Goal: Check status: Check status

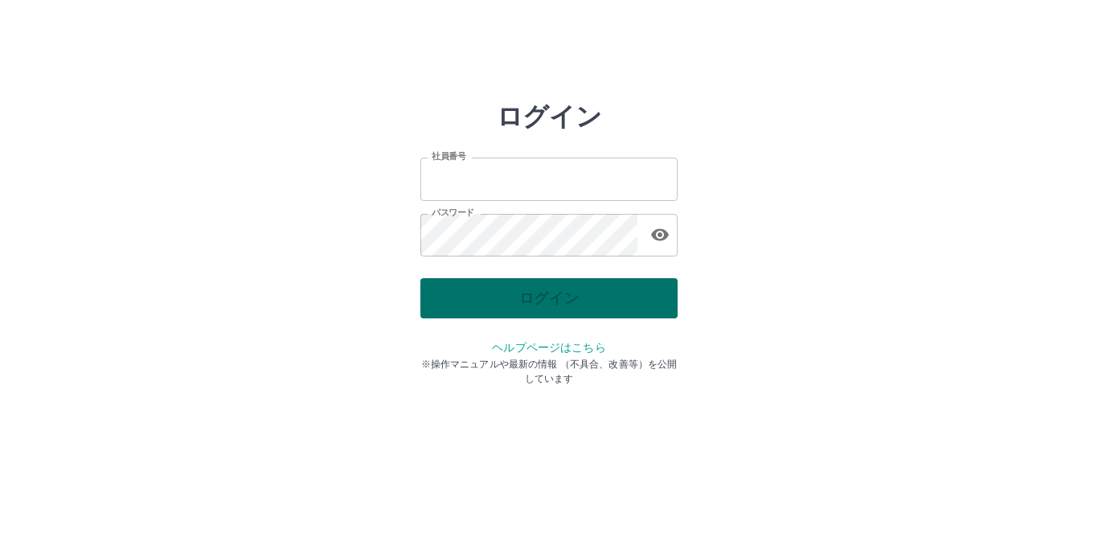
type input "*******"
click at [589, 308] on div "ログイン" at bounding box center [549, 298] width 257 height 40
click at [589, 308] on button "ログイン" at bounding box center [549, 298] width 257 height 40
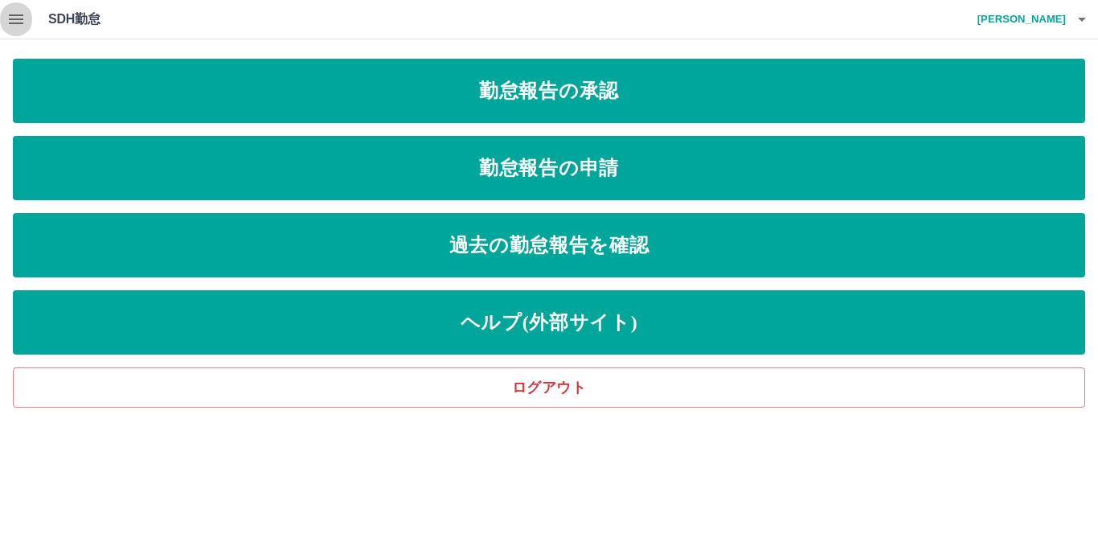
click at [17, 14] on icon "button" at bounding box center [16, 19] width 14 height 10
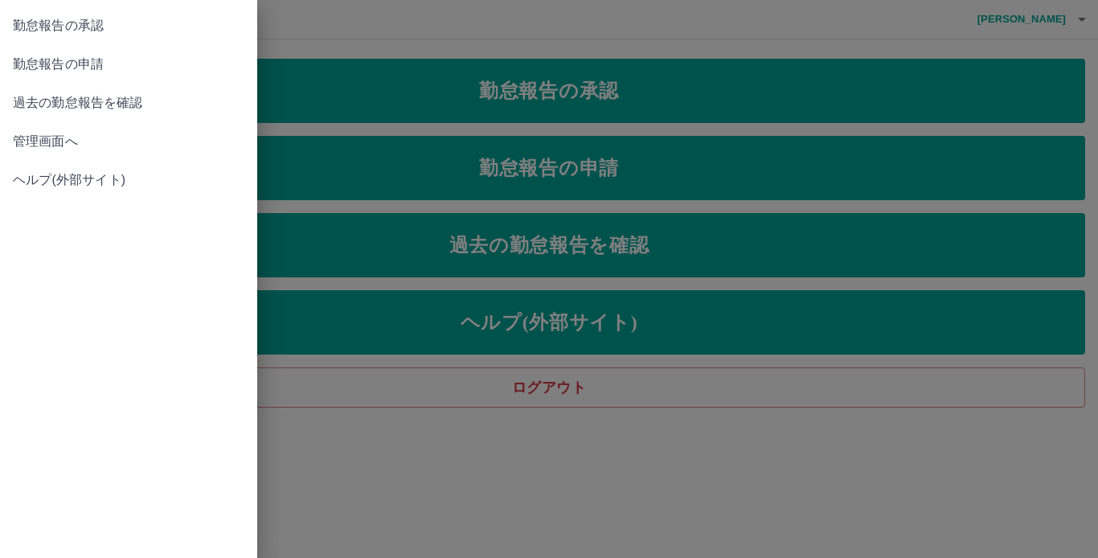
click at [704, 154] on div at bounding box center [549, 279] width 1098 height 558
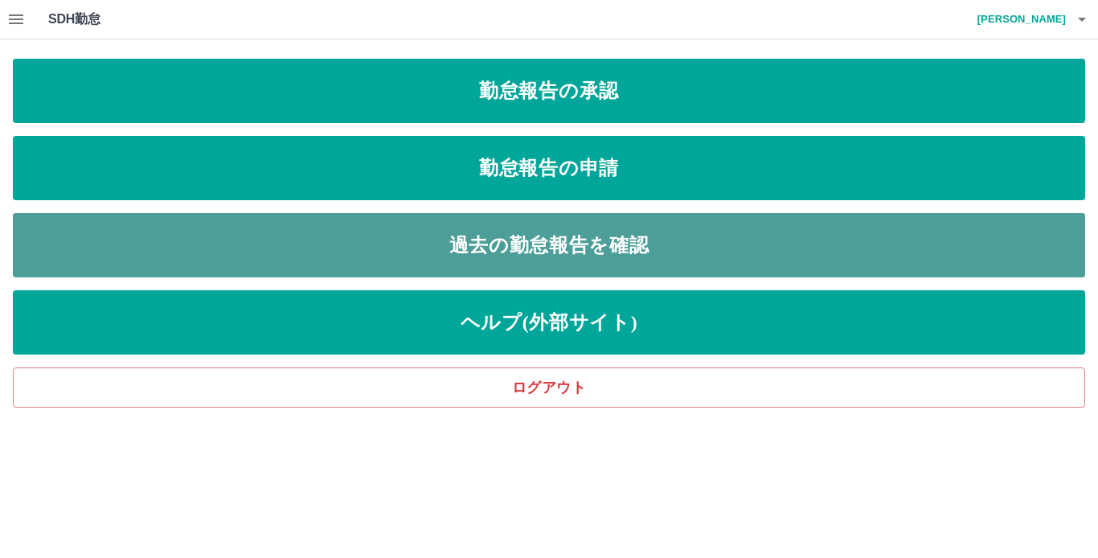
click at [641, 233] on link "過去の勤怠報告を確認" at bounding box center [549, 245] width 1073 height 64
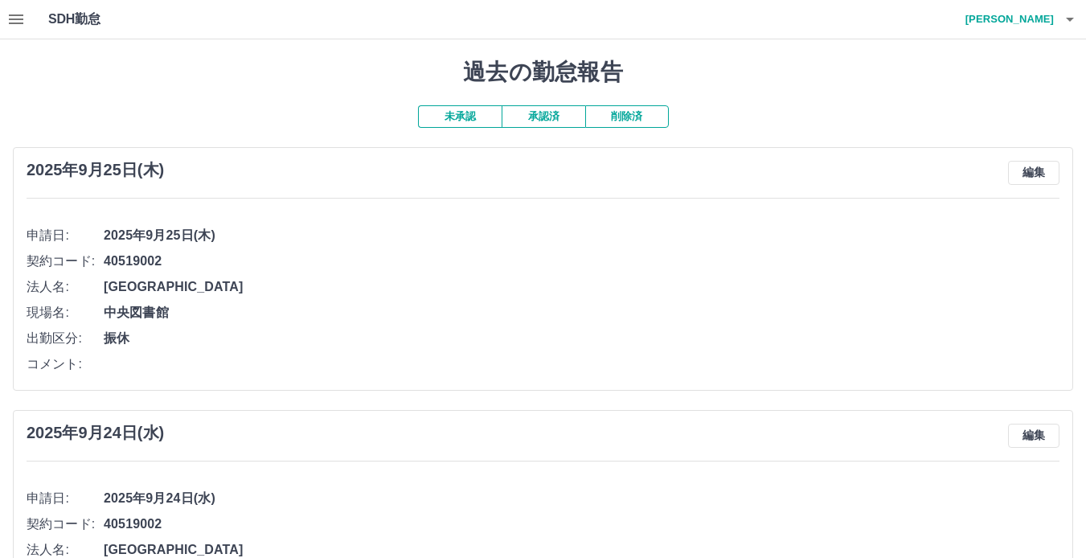
click at [1066, 16] on icon "button" at bounding box center [1070, 19] width 19 height 19
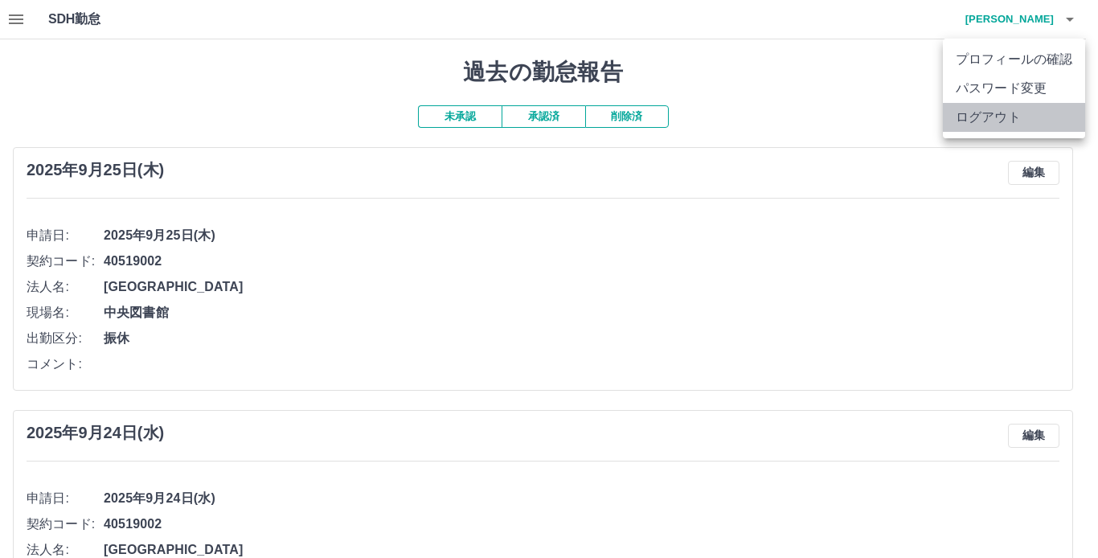
click at [993, 114] on li "ログアウト" at bounding box center [1014, 117] width 142 height 29
